Goal: Information Seeking & Learning: Check status

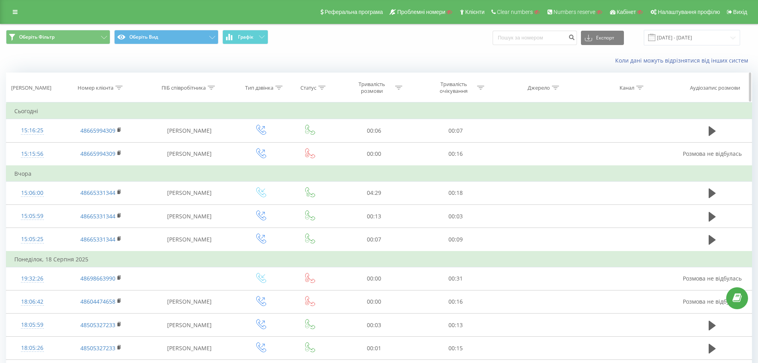
click at [119, 90] on div at bounding box center [118, 87] width 7 height 7
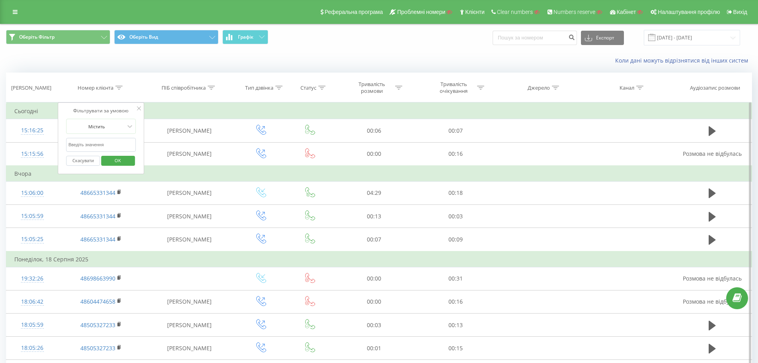
click at [102, 145] on input "text" at bounding box center [101, 145] width 70 height 14
paste input "48665331344"
type input "48665331344"
click at [119, 161] on span "OK" at bounding box center [118, 160] width 22 height 12
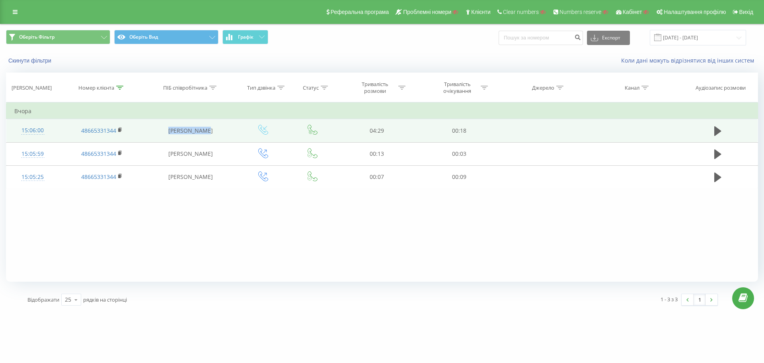
drag, startPoint x: 169, startPoint y: 132, endPoint x: 216, endPoint y: 130, distance: 47.0
click at [216, 130] on td "[PERSON_NAME]" at bounding box center [190, 130] width 92 height 23
copy td "[PERSON_NAME]"
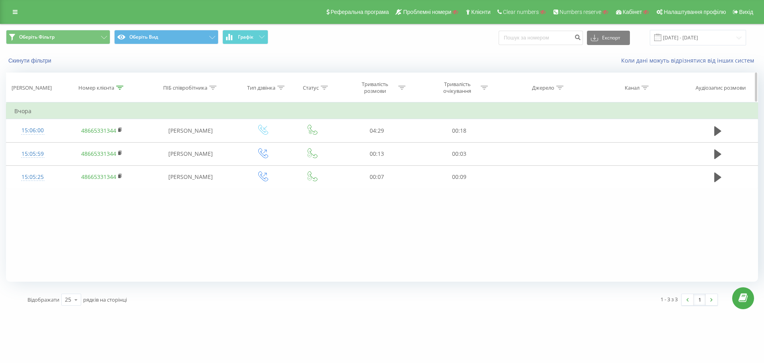
click at [115, 85] on div "Номер клієнта" at bounding box center [100, 87] width 45 height 7
click at [117, 88] on icon at bounding box center [119, 88] width 7 height 4
click at [117, 94] on th "Номер клієнта" at bounding box center [102, 87] width 86 height 29
click at [121, 92] on th "Номер клієнта" at bounding box center [102, 87] width 86 height 29
click at [117, 90] on div at bounding box center [119, 87] width 7 height 7
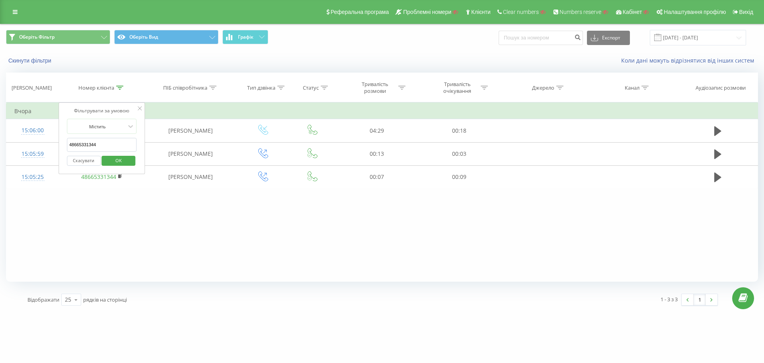
click at [84, 162] on button "Скасувати" at bounding box center [84, 161] width 34 height 10
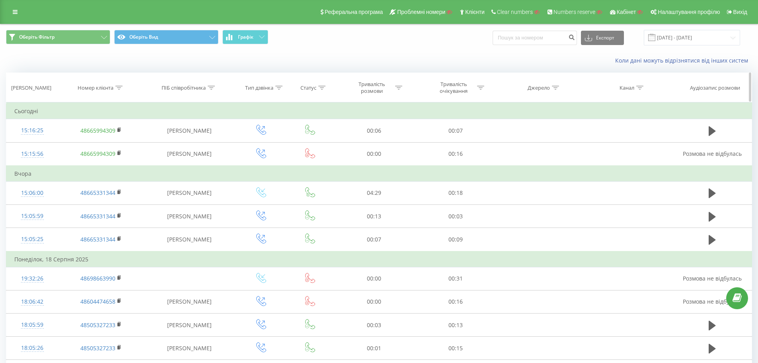
click at [213, 88] on icon at bounding box center [211, 88] width 7 height 4
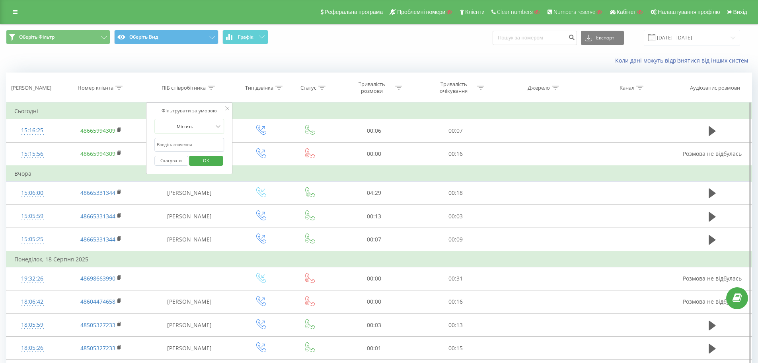
click at [177, 145] on input "text" at bounding box center [189, 145] width 70 height 14
paste input "[PERSON_NAME]"
type input "[PERSON_NAME]"
click at [209, 163] on span "OK" at bounding box center [206, 160] width 22 height 12
